Goal: Task Accomplishment & Management: Manage account settings

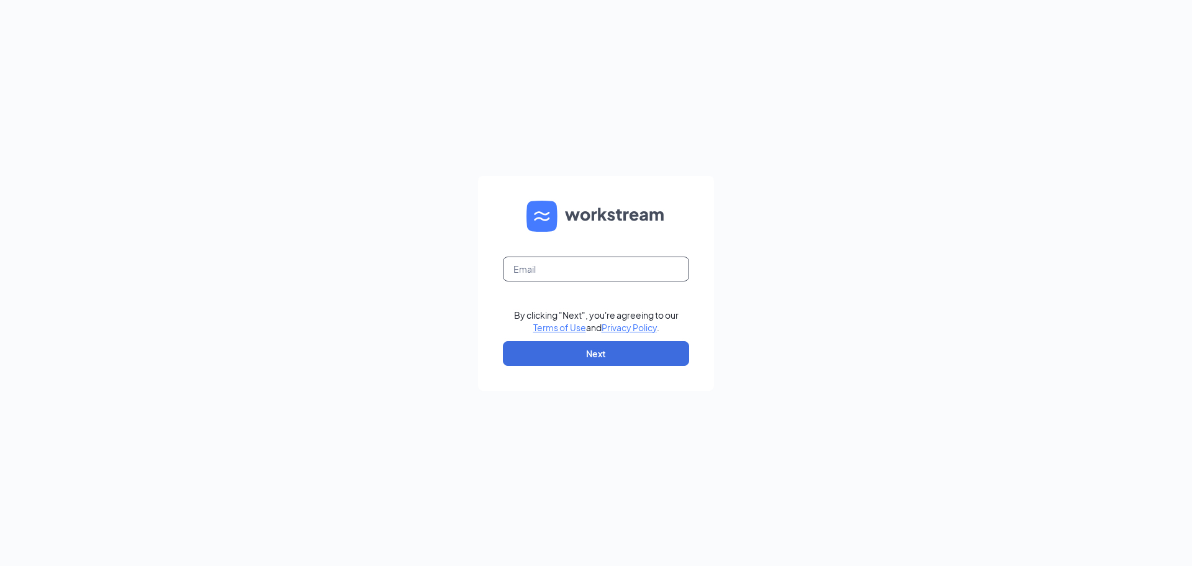
click at [525, 268] on input "text" at bounding box center [596, 268] width 186 height 25
type input "[EMAIL_ADDRESS][DOMAIN_NAME]"
click at [609, 350] on button "Next" at bounding box center [596, 353] width 186 height 25
click at [543, 273] on input "text" at bounding box center [596, 268] width 186 height 25
click at [535, 268] on input "text" at bounding box center [596, 268] width 186 height 25
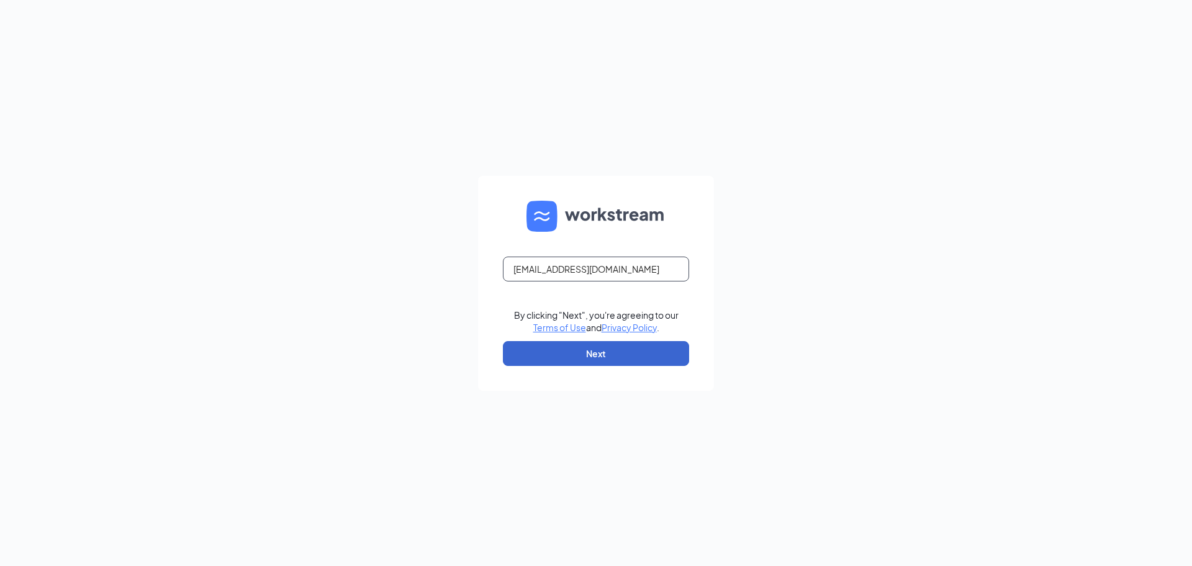
type input "[EMAIL_ADDRESS][DOMAIN_NAME]"
click at [612, 355] on button "Next" at bounding box center [596, 353] width 186 height 25
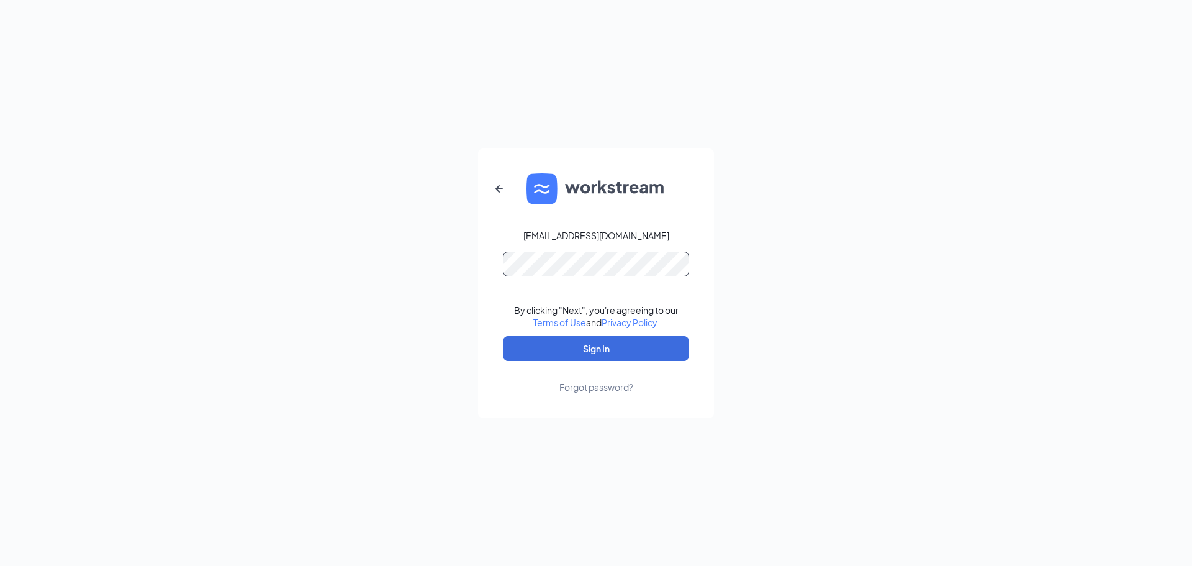
click at [503, 336] on button "Sign In" at bounding box center [596, 348] width 186 height 25
click at [591, 351] on button "Sign In" at bounding box center [596, 348] width 186 height 25
click at [321, 111] on div "[EMAIL_ADDRESS][DOMAIN_NAME] Credential mismatches. By clicking "Next", you're …" at bounding box center [596, 283] width 1192 height 566
click at [592, 348] on button "Sign In" at bounding box center [596, 348] width 186 height 25
click at [622, 347] on button "Sign In" at bounding box center [596, 348] width 186 height 25
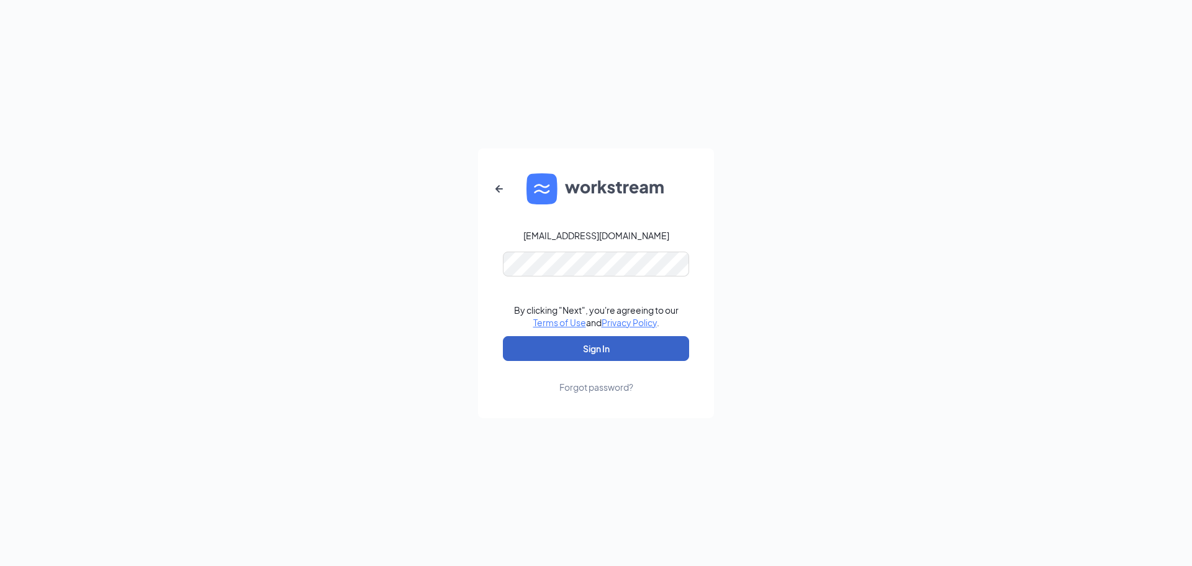
click at [617, 351] on button "Sign In" at bounding box center [596, 348] width 186 height 25
